Goal: Book appointment/travel/reservation

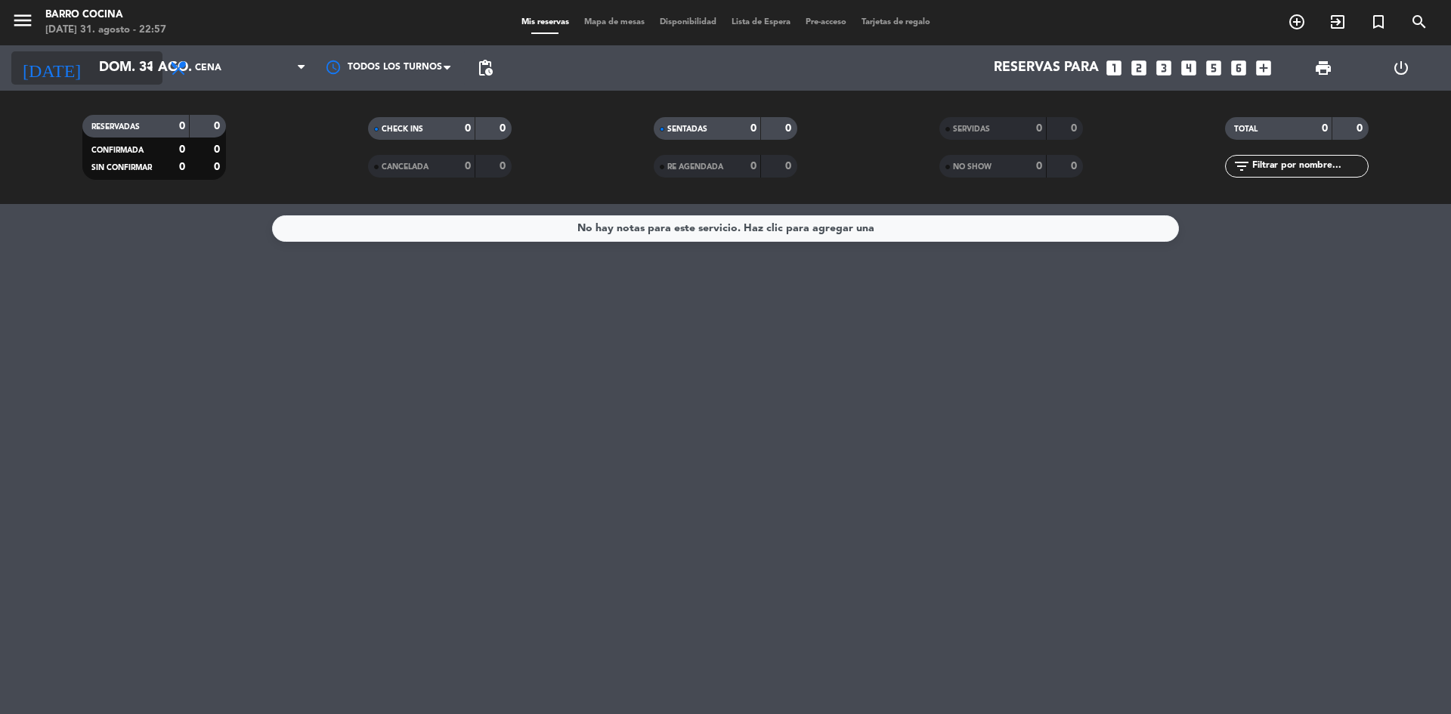
click at [149, 68] on icon "arrow_drop_down" at bounding box center [150, 68] width 18 height 18
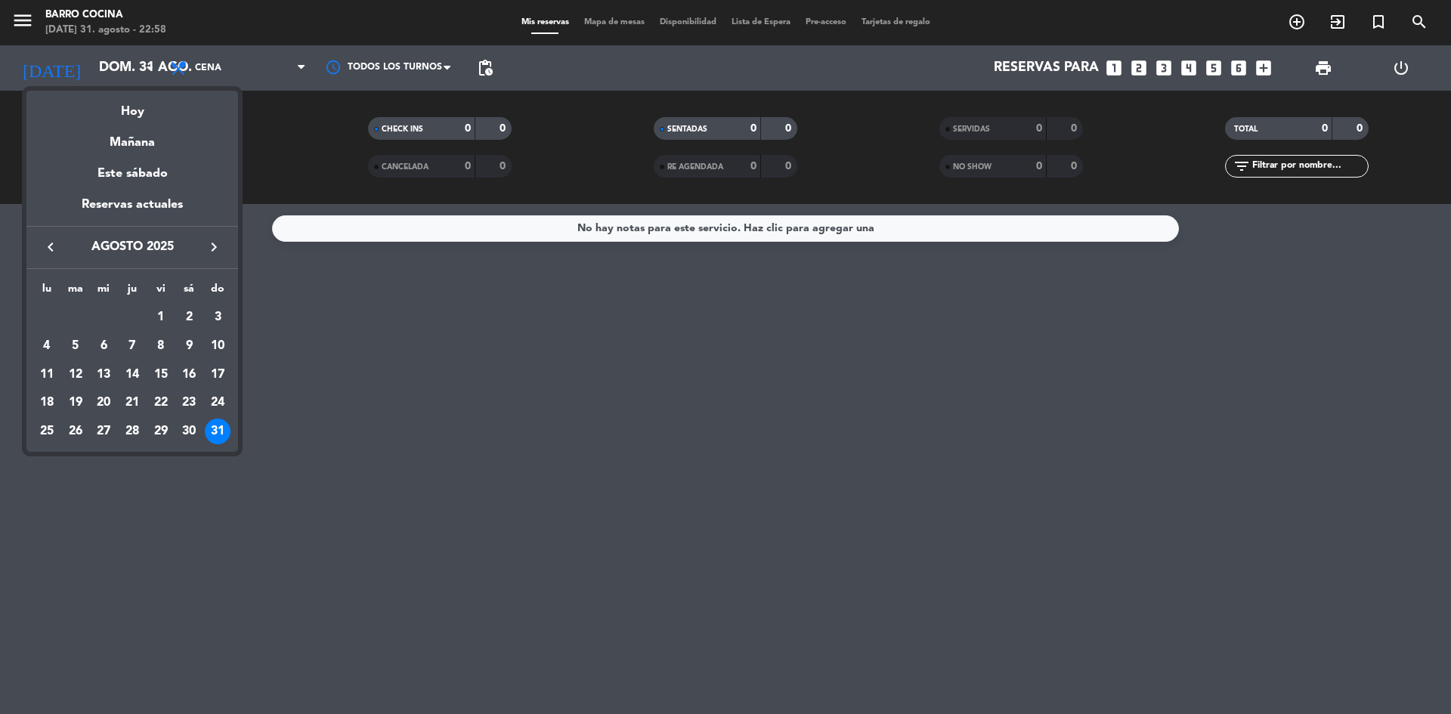
click at [212, 246] on icon "keyboard_arrow_right" at bounding box center [214, 247] width 18 height 18
click at [42, 348] on div "1" at bounding box center [47, 346] width 26 height 26
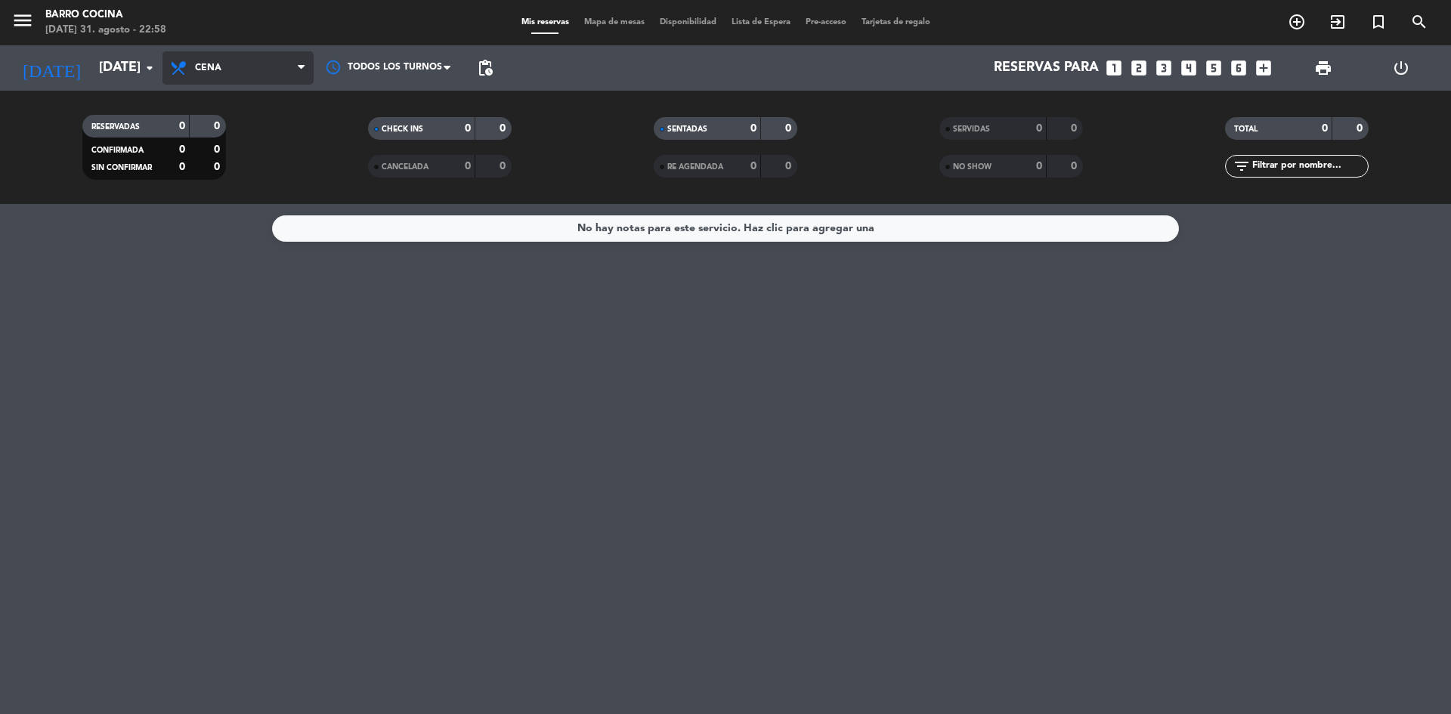
click at [200, 64] on span "Cena" at bounding box center [208, 68] width 26 height 11
click at [208, 165] on div "menu Barro Cocina [DATE] 31. agosto - 22:58 Mis reservas Mapa de mesas Disponib…" at bounding box center [725, 102] width 1451 height 204
click at [221, 79] on span "Almuerzo" at bounding box center [238, 67] width 151 height 33
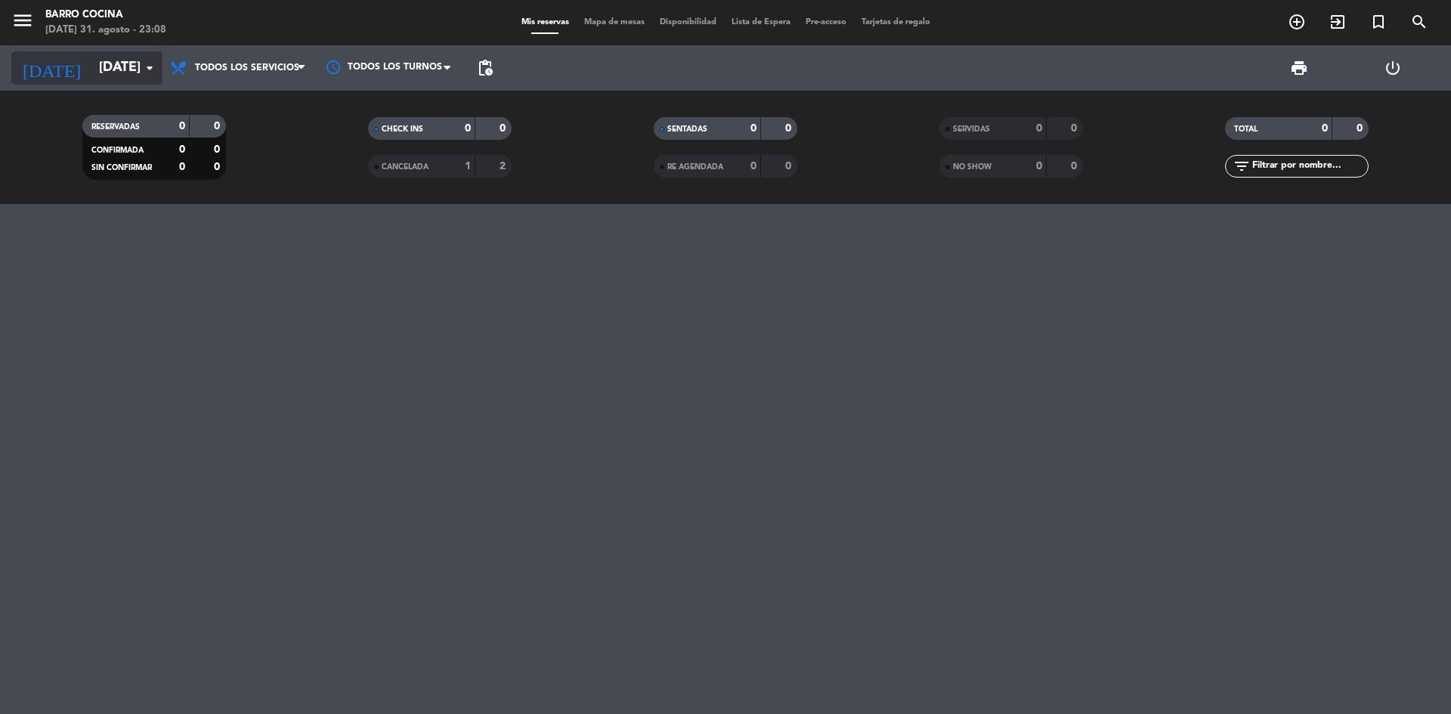
click at [91, 64] on input "[DATE]" at bounding box center [178, 68] width 175 height 30
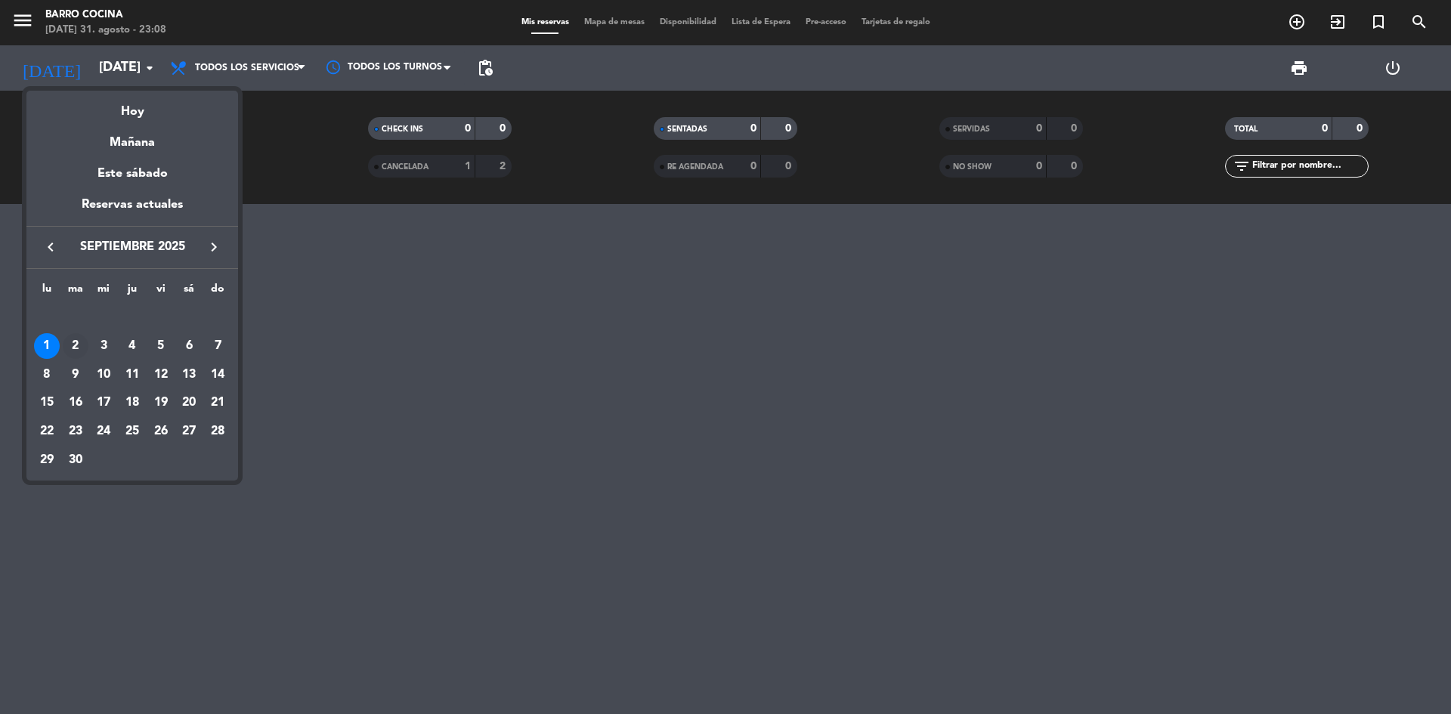
click at [76, 339] on div "2" at bounding box center [76, 346] width 26 height 26
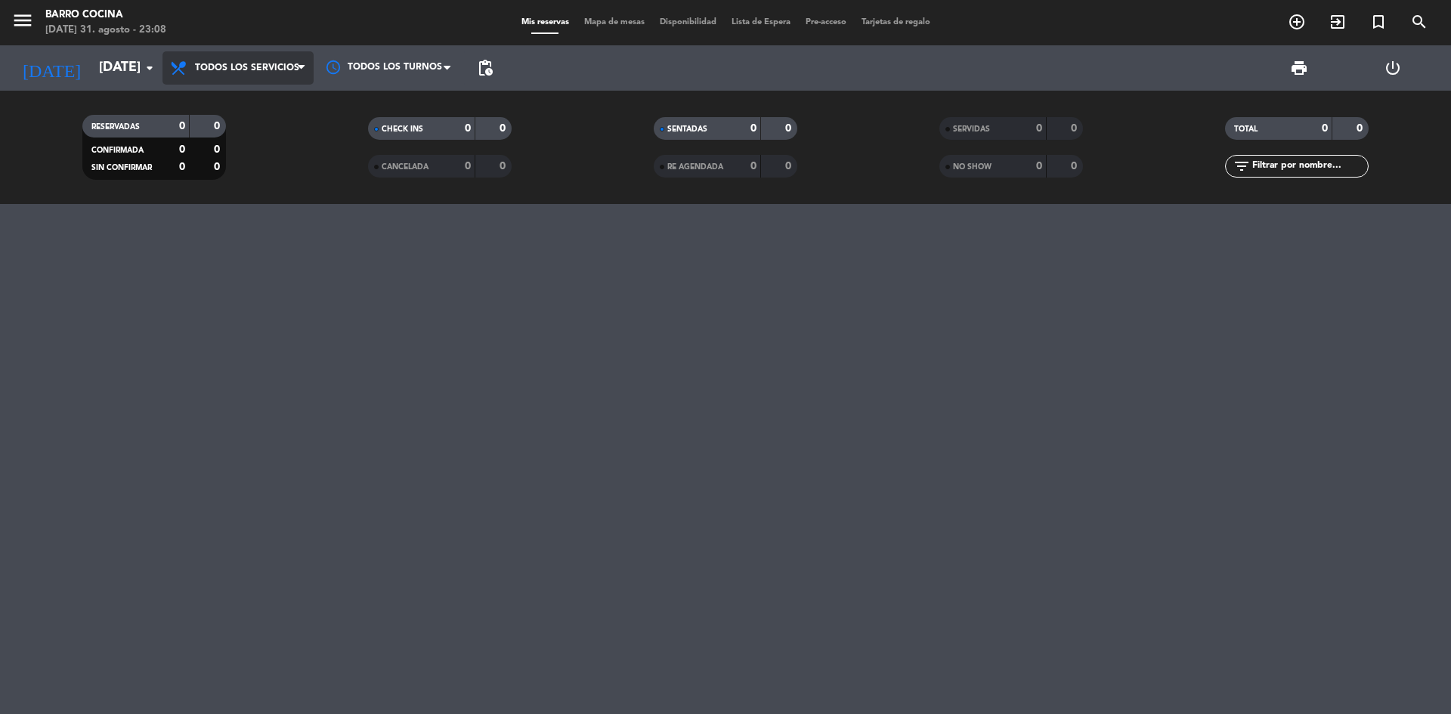
click at [253, 70] on span "Todos los servicios" at bounding box center [247, 68] width 104 height 11
click at [259, 110] on div "menu Barro Cocina [DATE] 31. agosto - 23:08 Mis reservas Mapa de mesas Disponib…" at bounding box center [725, 102] width 1451 height 204
click at [91, 71] on input "[DATE]" at bounding box center [178, 68] width 175 height 30
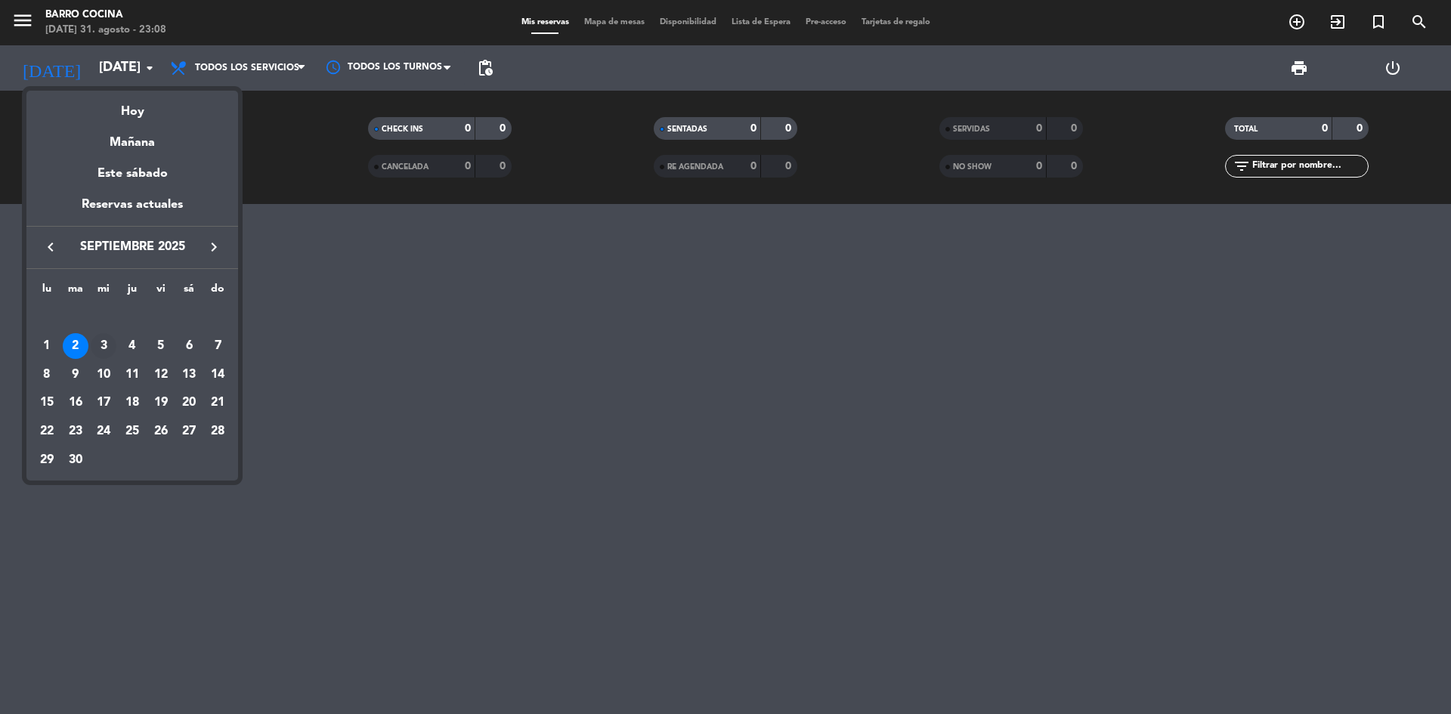
click at [106, 344] on div "3" at bounding box center [104, 346] width 26 height 26
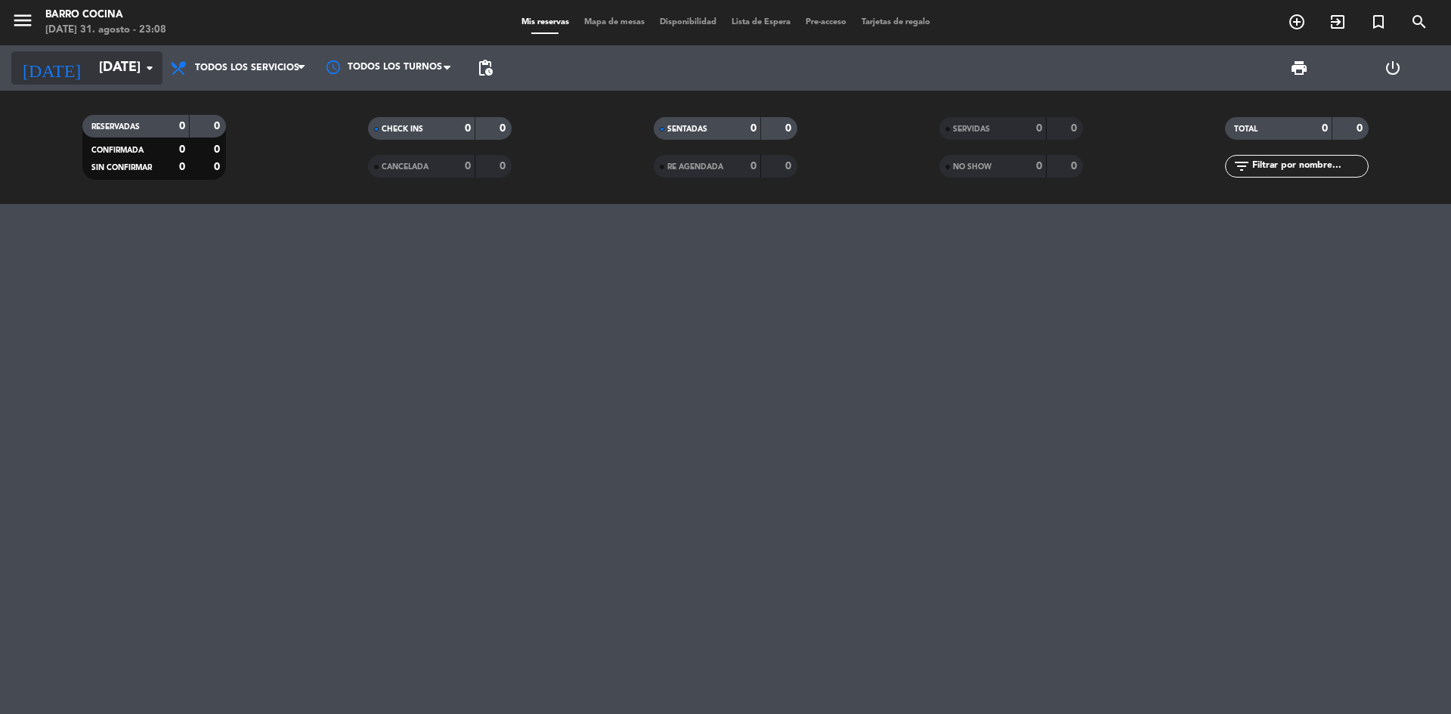
click at [84, 83] on div "[DATE] [DATE] arrow_drop_down" at bounding box center [86, 67] width 151 height 33
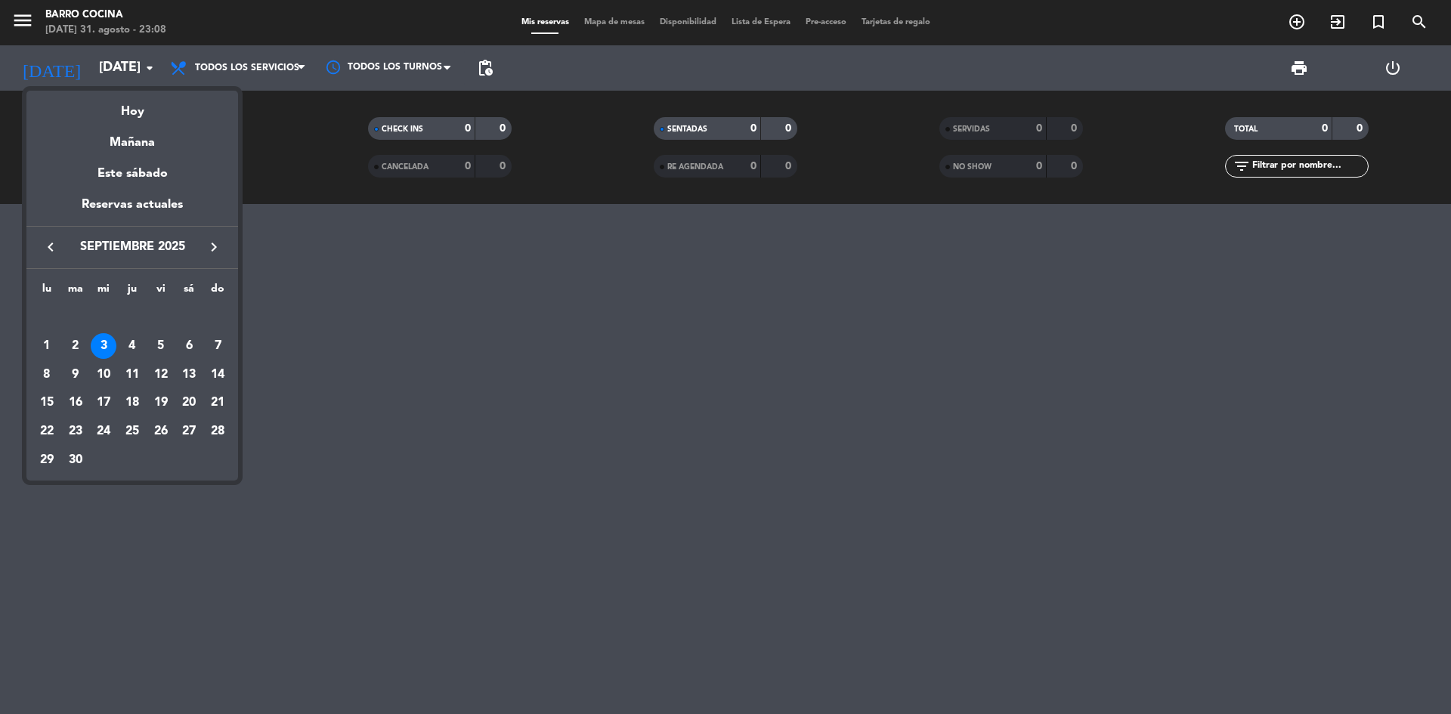
click at [44, 244] on icon "keyboard_arrow_left" at bounding box center [51, 247] width 18 height 18
click at [212, 435] on div "31" at bounding box center [218, 432] width 26 height 26
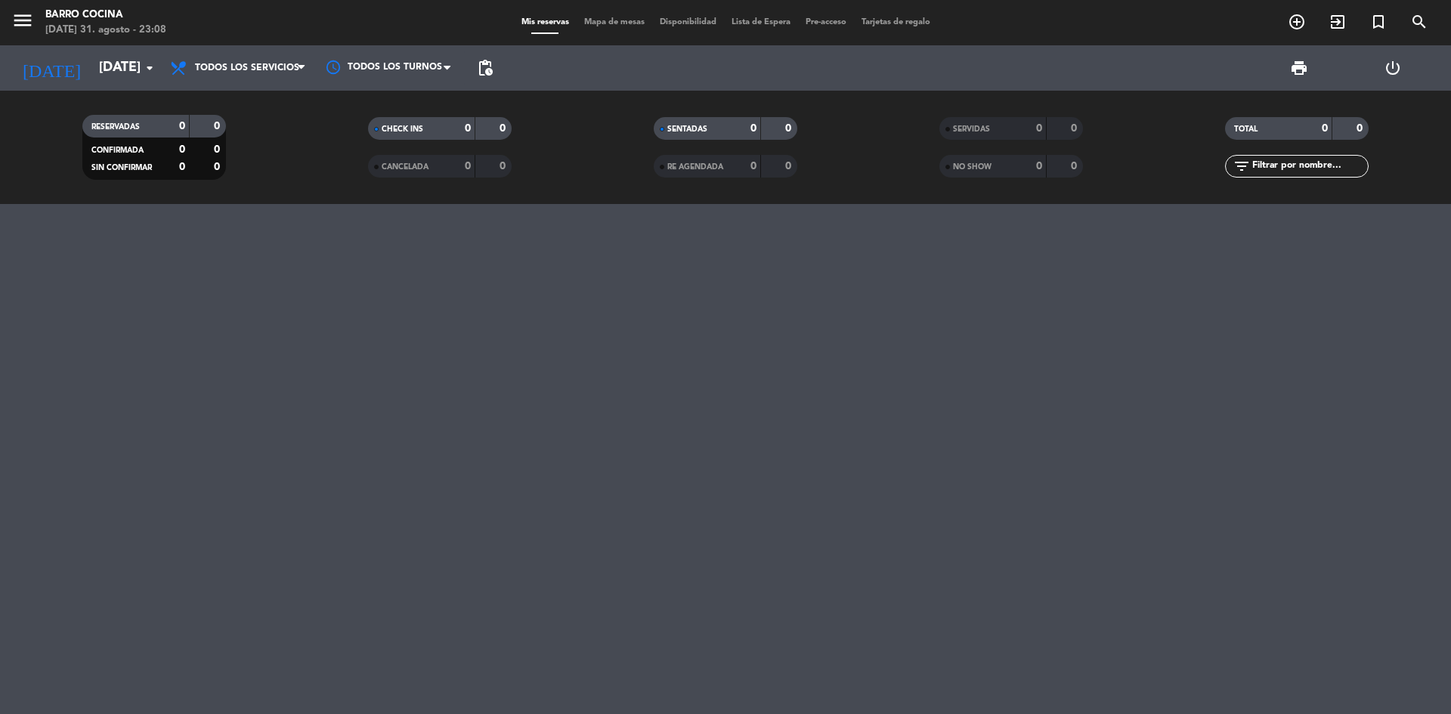
type input "dom. 31 ago."
